Goal: Task Accomplishment & Management: Complete application form

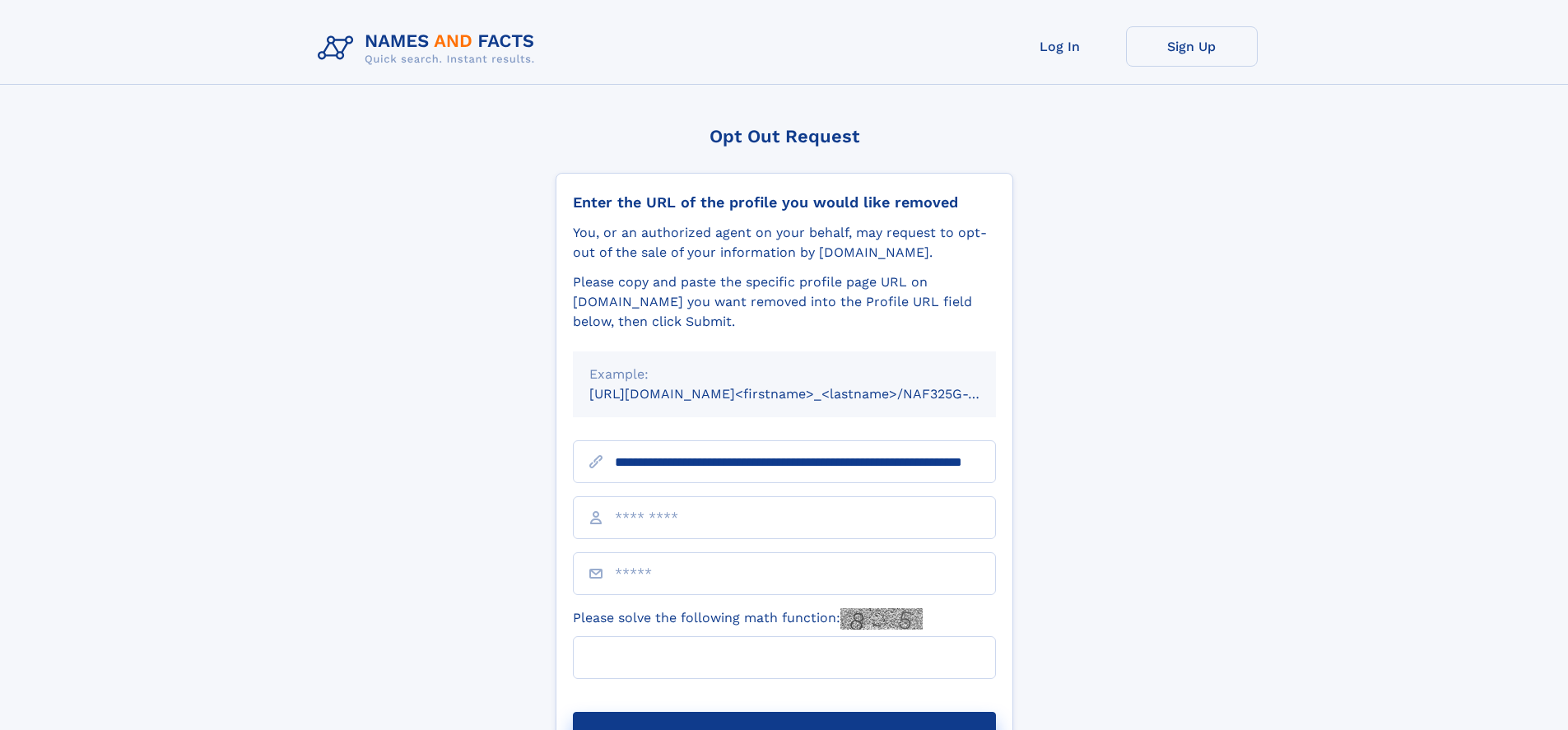
scroll to position [0, 152]
type input "**********"
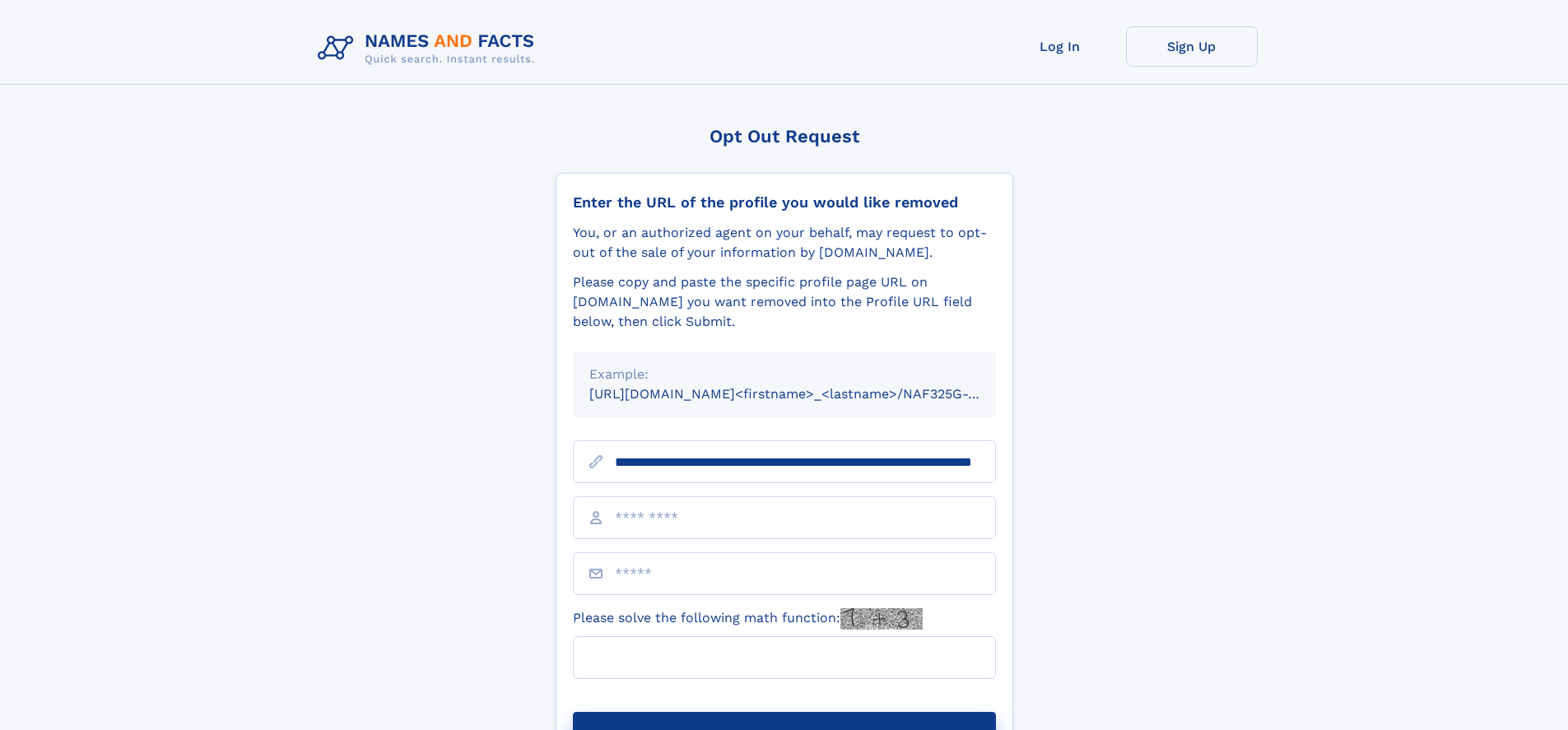
scroll to position [0, 152]
type input "**********"
